Goal: Task Accomplishment & Management: Manage account settings

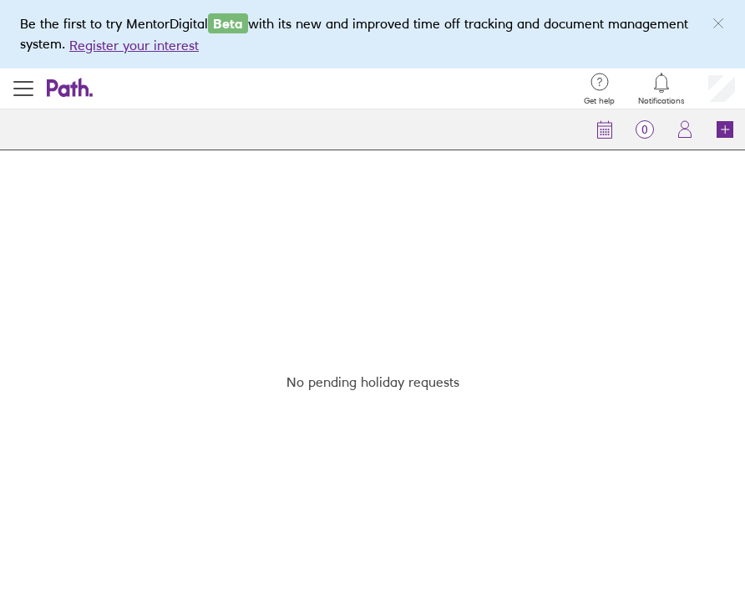
click at [721, 28] on icon "link" at bounding box center [718, 23] width 13 height 13
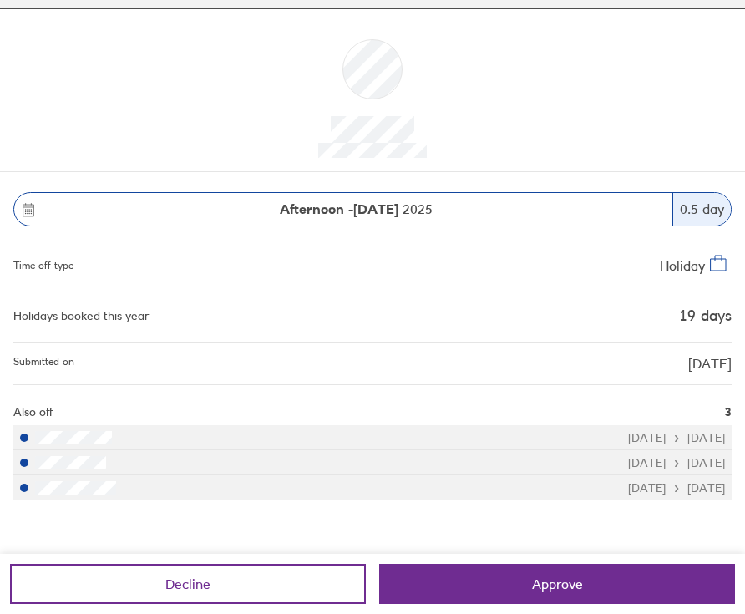
scroll to position [72, 0]
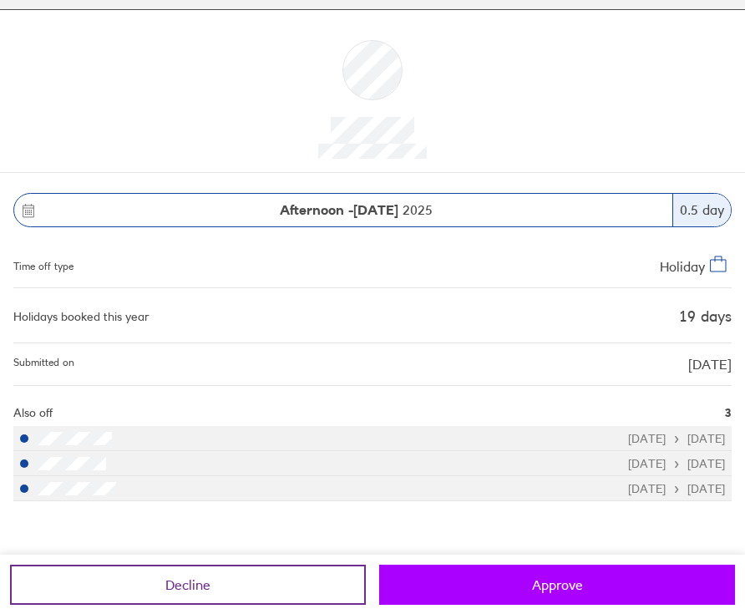
click at [549, 581] on span "Approve" at bounding box center [557, 584] width 51 height 15
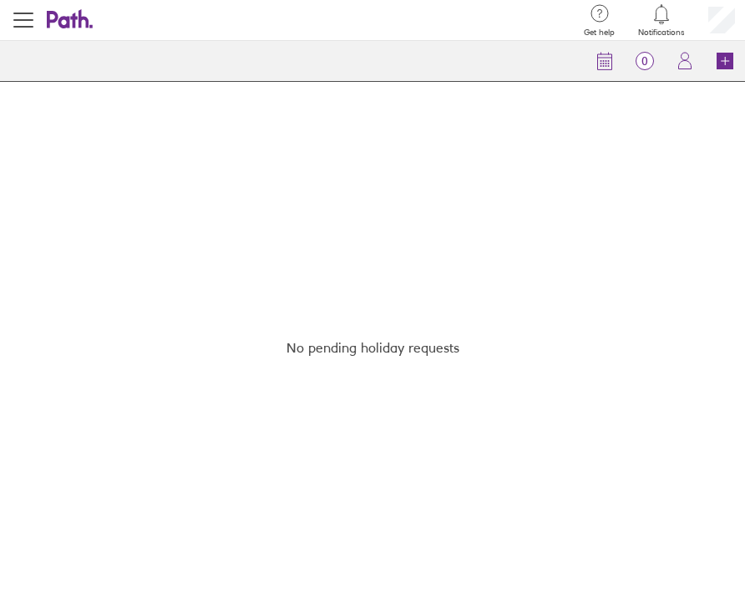
scroll to position [0, 0]
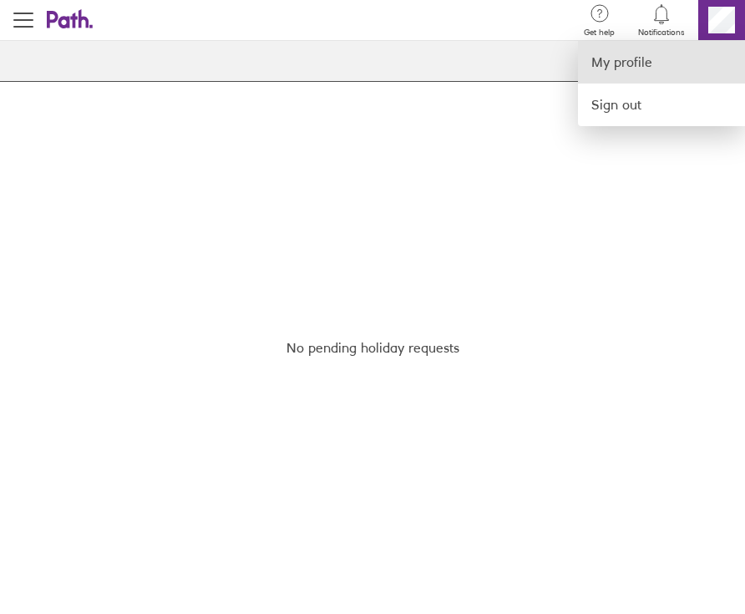
click at [640, 62] on link "My profile" at bounding box center [661, 62] width 167 height 43
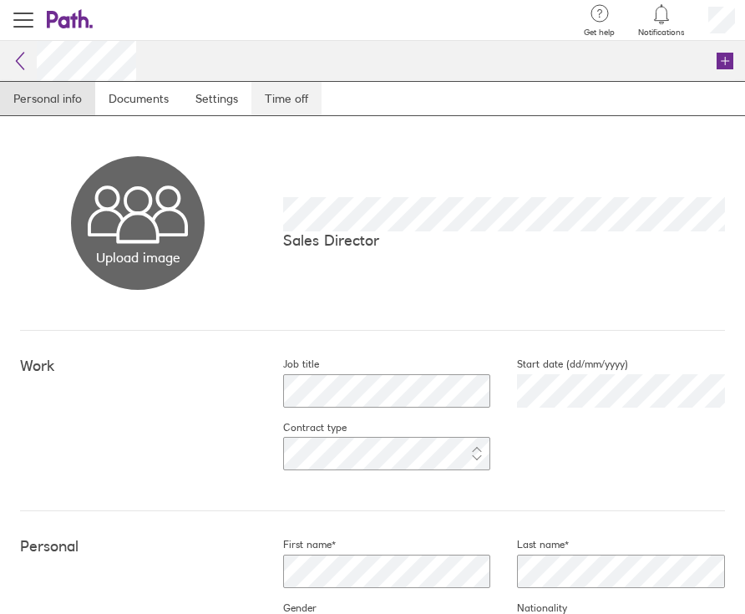
click at [282, 96] on link "Time off" at bounding box center [286, 98] width 70 height 33
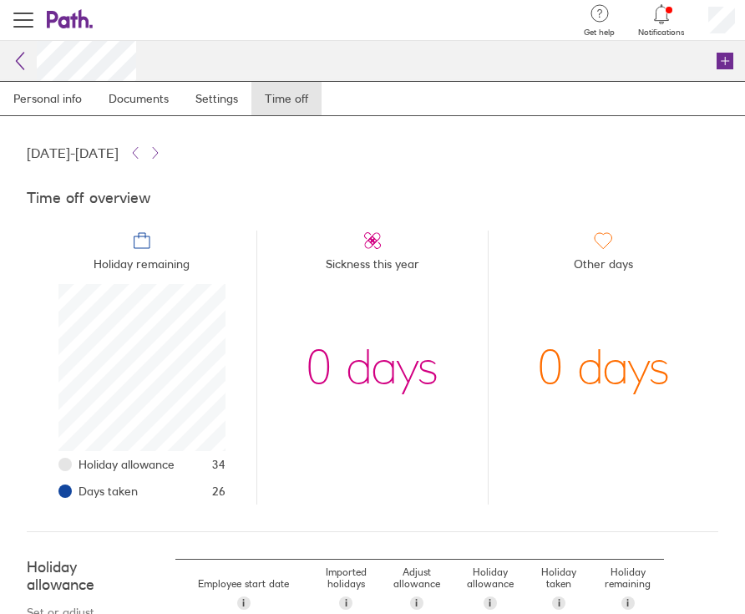
click at [22, 69] on icon at bounding box center [20, 61] width 20 height 20
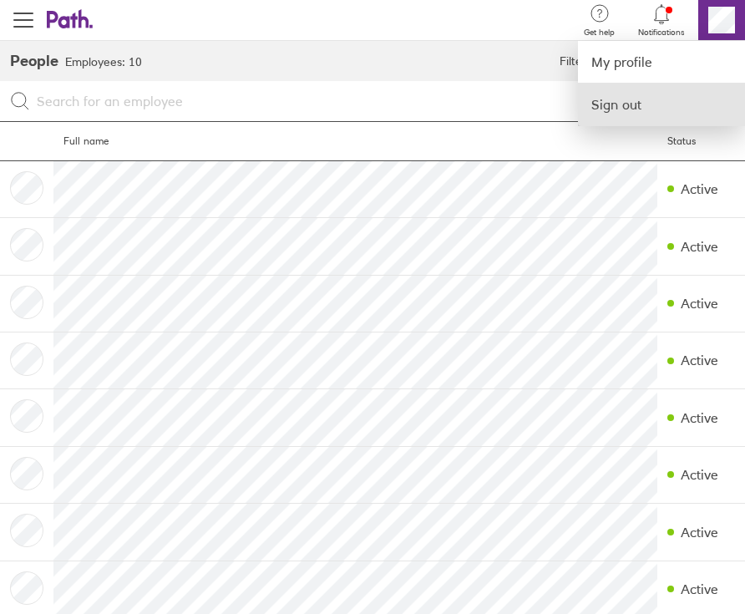
click at [617, 97] on link "Sign out" at bounding box center [661, 105] width 167 height 42
